Goal: Use online tool/utility: Utilize a website feature to perform a specific function

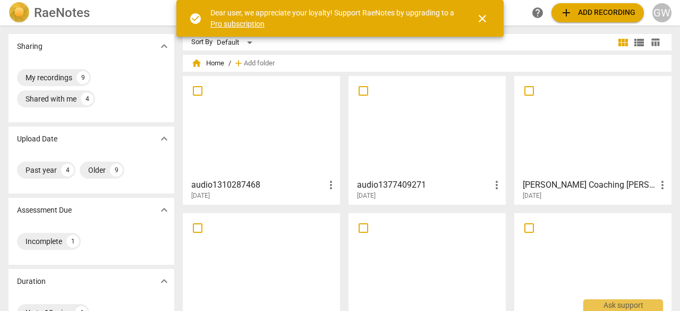
click at [479, 20] on span "close" at bounding box center [482, 18] width 13 height 13
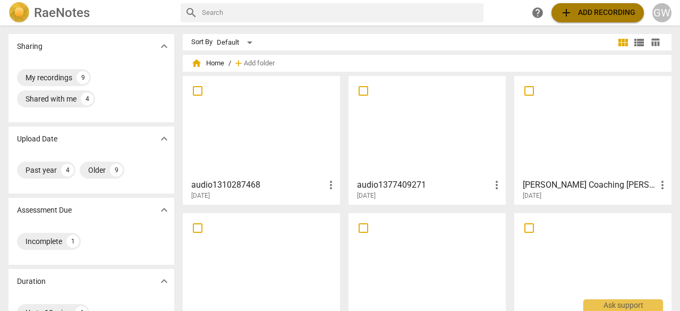
click at [580, 16] on span "add Add recording" at bounding box center [597, 12] width 75 height 13
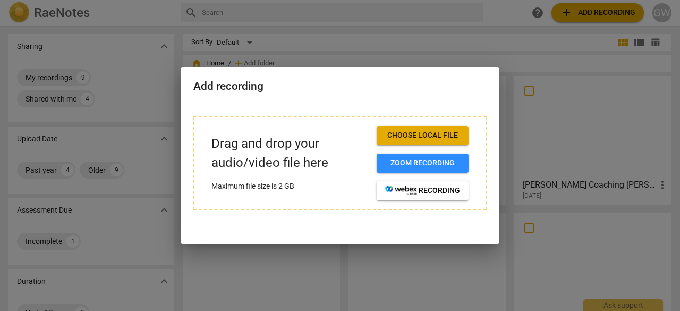
click at [434, 130] on span "Choose local file" at bounding box center [422, 135] width 75 height 11
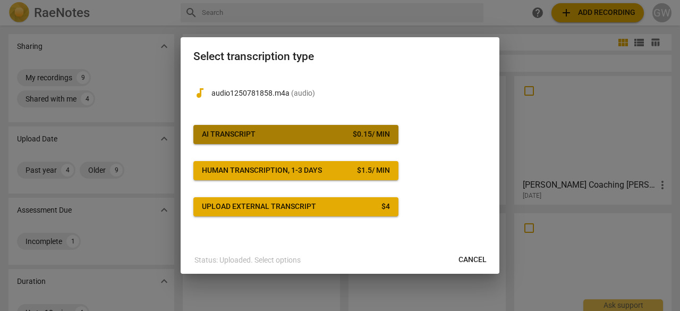
click at [250, 142] on button "AI Transcript $ 0.15 / min" at bounding box center [295, 134] width 205 height 19
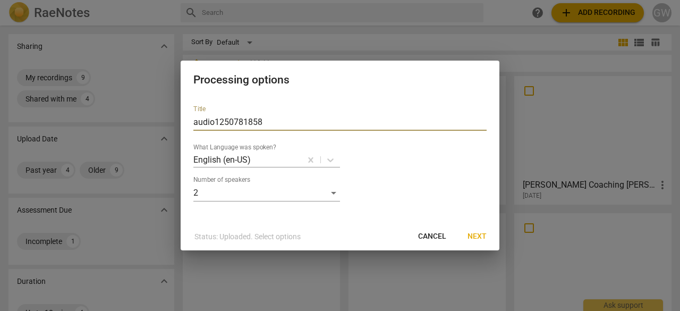
click at [266, 122] on input "audio1250781858" at bounding box center [339, 122] width 293 height 17
type input "a"
type input "GeoffreycoachingVickie"
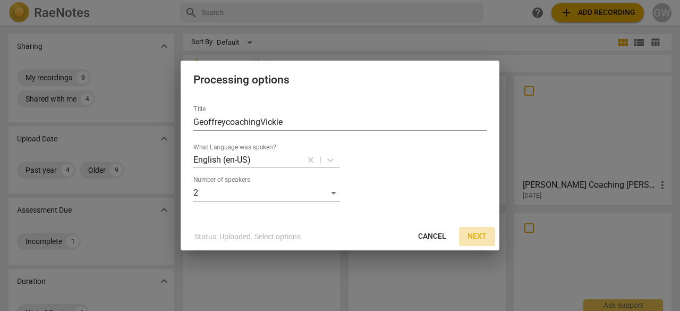
click at [471, 235] on span "Next" at bounding box center [477, 236] width 19 height 11
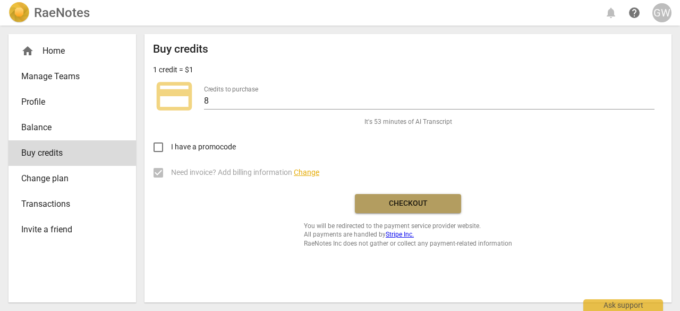
click at [435, 211] on button "Checkout" at bounding box center [408, 203] width 106 height 19
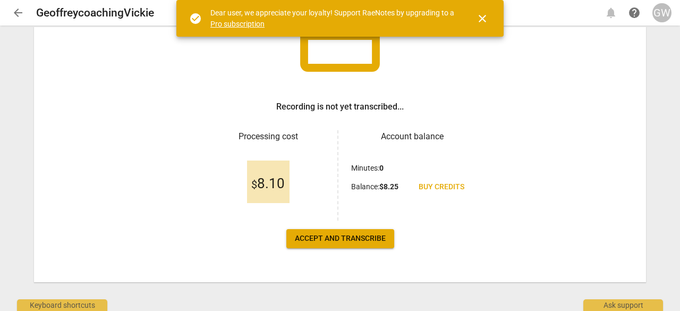
scroll to position [108, 0]
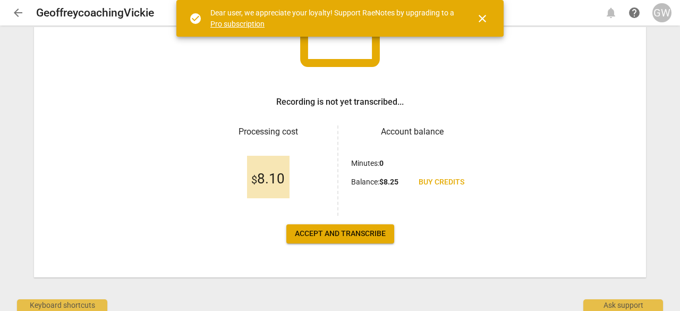
click at [339, 231] on span "Accept and transcribe" at bounding box center [340, 234] width 91 height 11
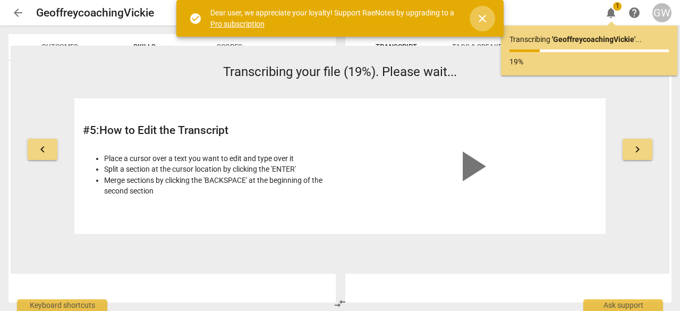
click at [482, 21] on span "close" at bounding box center [482, 18] width 13 height 13
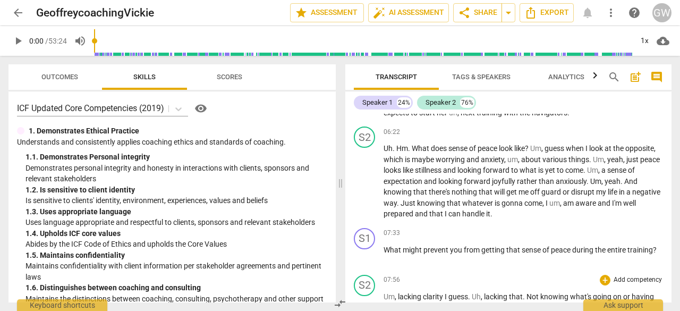
scroll to position [1382, 0]
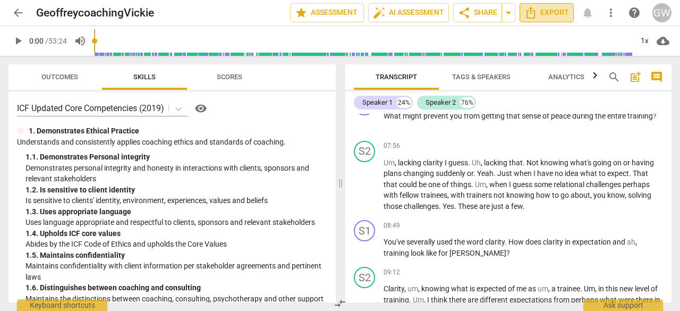
click at [559, 19] on span "Export" at bounding box center [547, 12] width 45 height 13
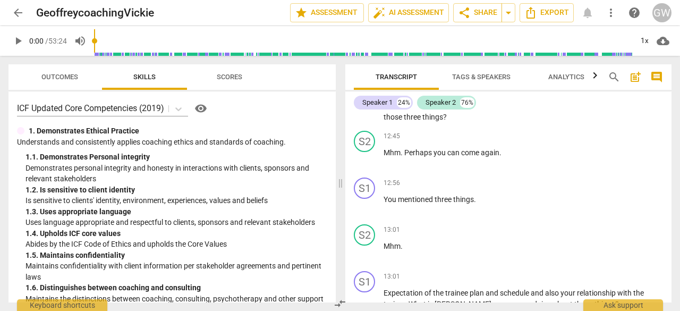
scroll to position [1913, 0]
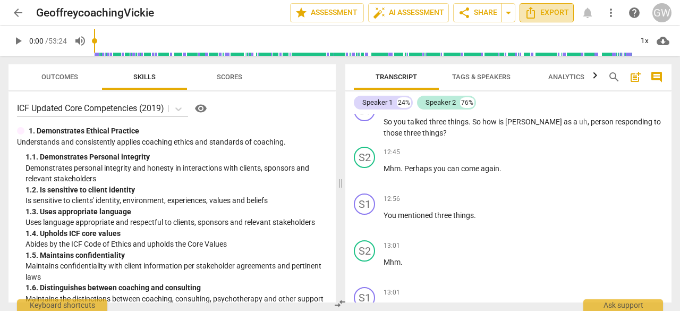
click at [556, 20] on button "Export" at bounding box center [547, 12] width 54 height 19
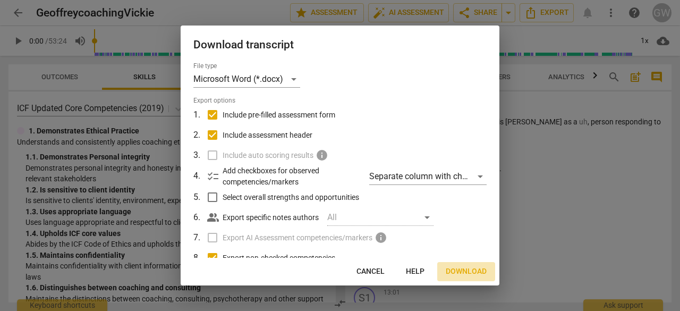
click at [475, 268] on span "Download" at bounding box center [466, 271] width 41 height 11
